Goal: Find specific page/section

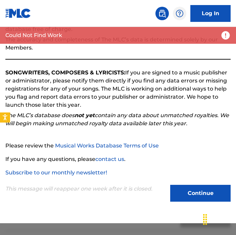
scroll to position [48, 0]
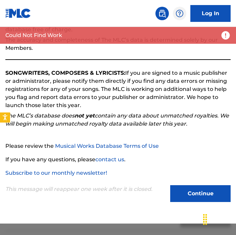
click at [182, 189] on button "Continue" at bounding box center [200, 193] width 61 height 17
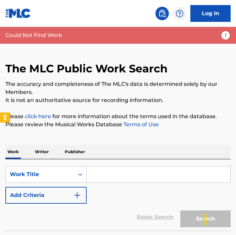
click at [105, 175] on input "Search Form" at bounding box center [159, 174] width 144 height 16
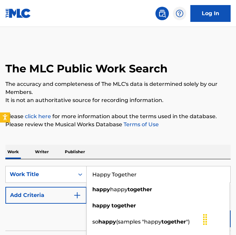
click at [123, 179] on input "Happy Together" at bounding box center [159, 174] width 144 height 16
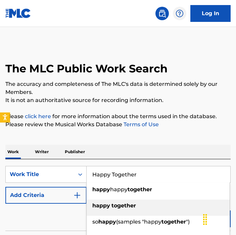
click at [115, 202] on strong "together" at bounding box center [124, 205] width 25 height 6
type input "happy together"
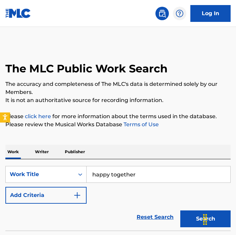
click at [78, 195] on img "Search Form" at bounding box center [77, 195] width 8 height 8
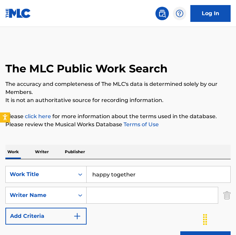
click at [109, 196] on input "Search Form" at bounding box center [152, 195] width 131 height 16
type input "Derringer"
click at [206, 234] on button "Search" at bounding box center [206, 239] width 50 height 17
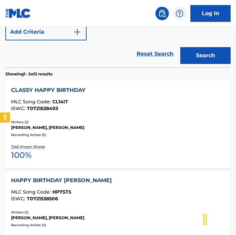
scroll to position [180, 0]
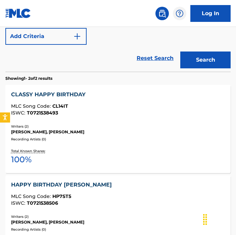
click at [79, 131] on div "JENDA DERRINGER, RICK DERRINGER" at bounding box center [118, 132] width 214 height 6
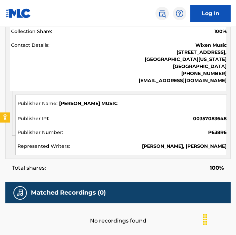
scroll to position [430, 0]
